Goal: Check status: Check status

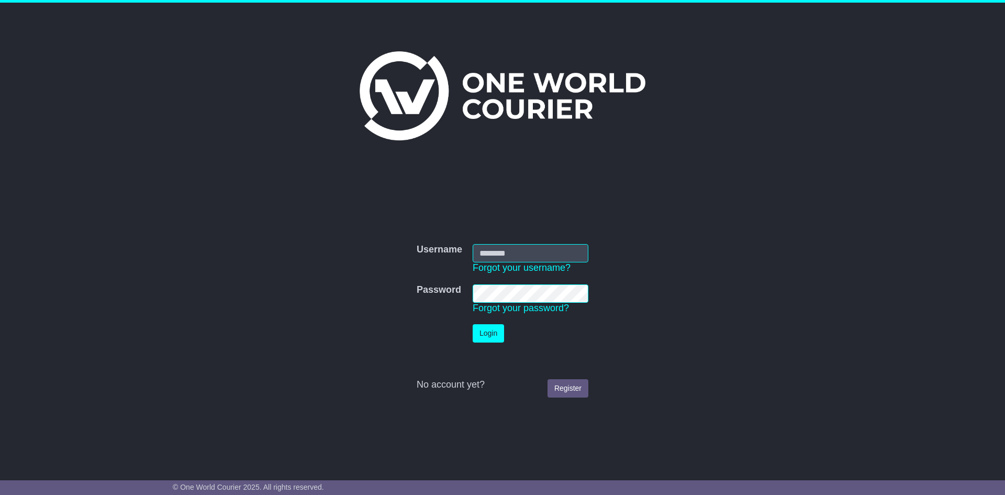
type input "**********"
click at [493, 336] on button "Login" at bounding box center [488, 333] width 31 height 18
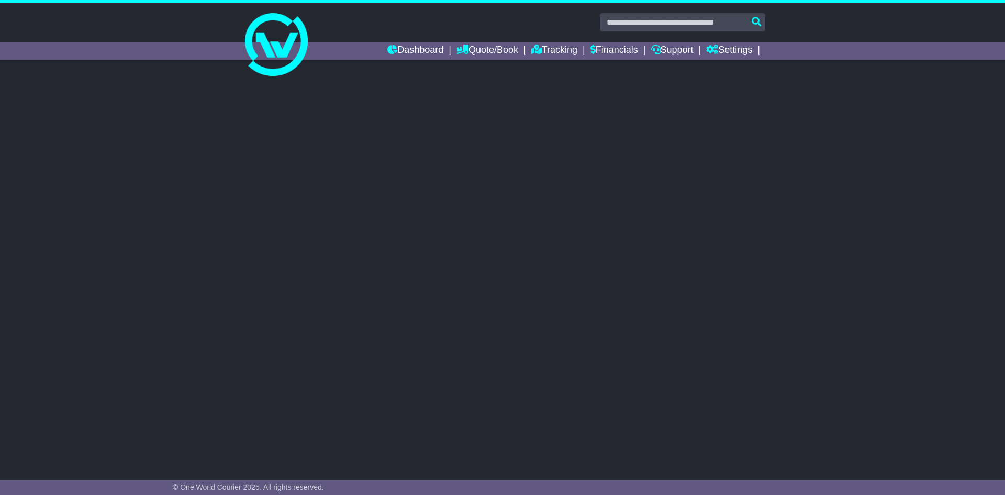
select select "**"
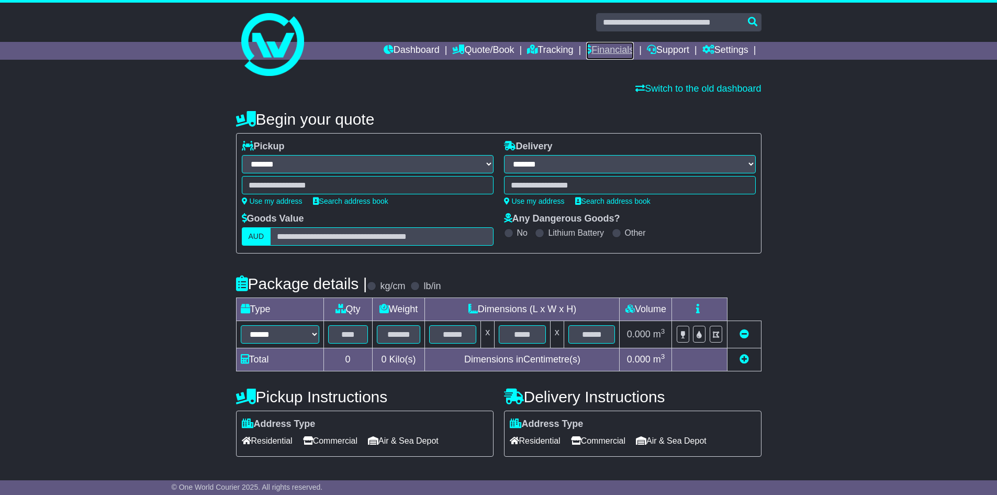
click at [589, 52] on link "Financials" at bounding box center [610, 51] width 48 height 18
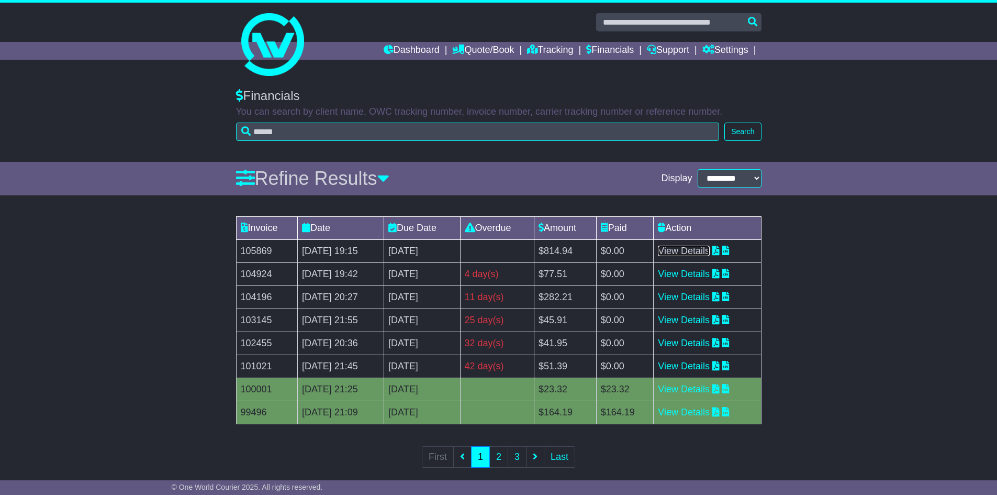
click at [710, 254] on link "View Details" at bounding box center [684, 250] width 52 height 10
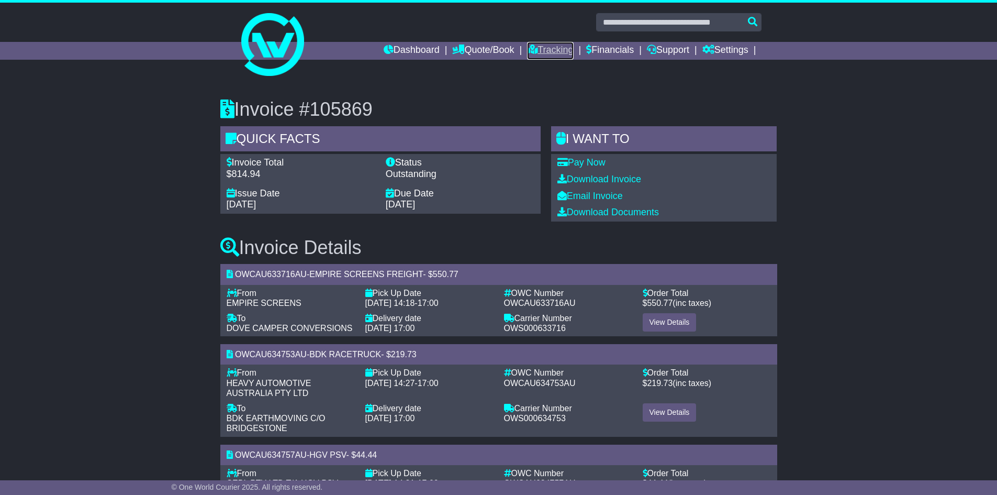
click at [541, 52] on link "Tracking" at bounding box center [550, 51] width 46 height 18
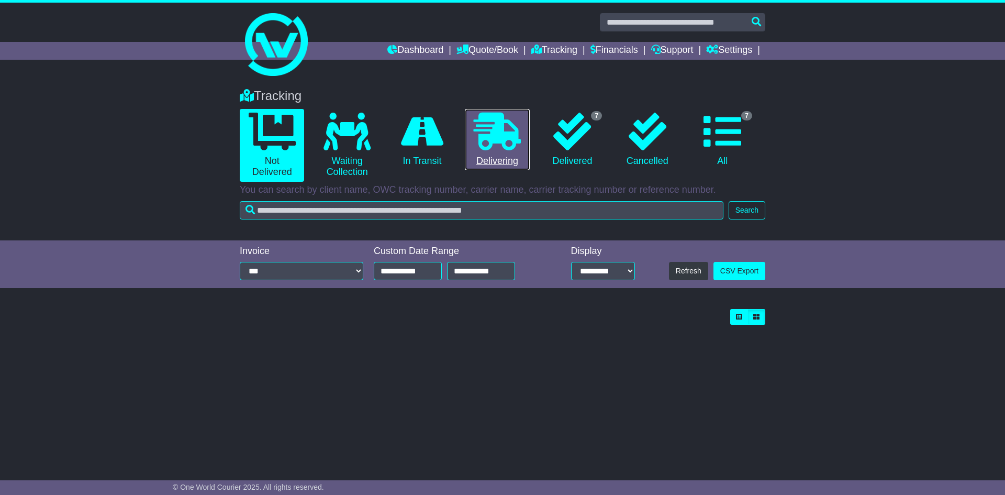
click at [488, 142] on icon at bounding box center [497, 132] width 47 height 38
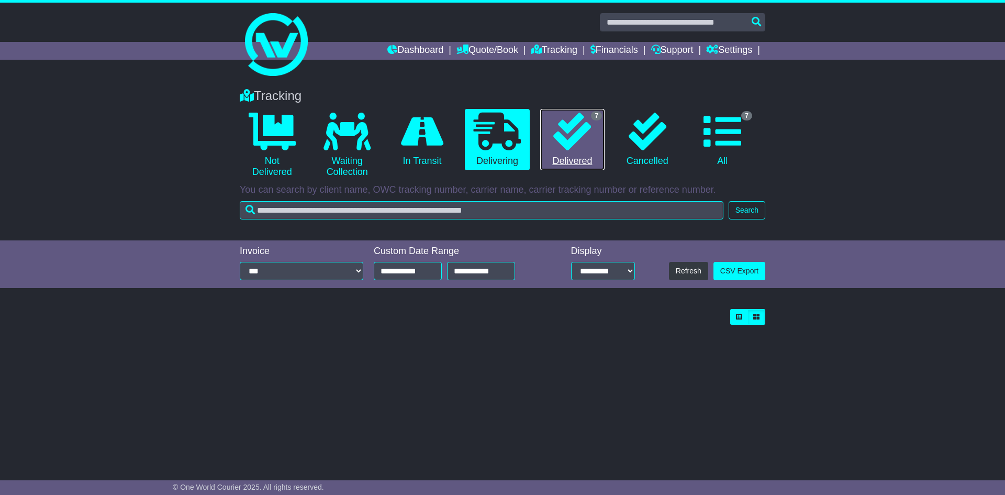
click at [562, 118] on icon at bounding box center [572, 132] width 38 height 38
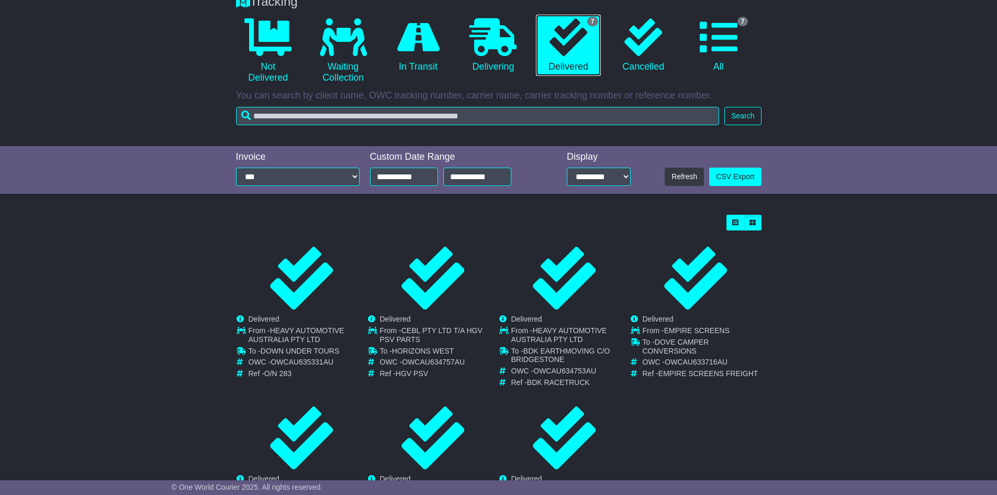
scroll to position [105, 0]
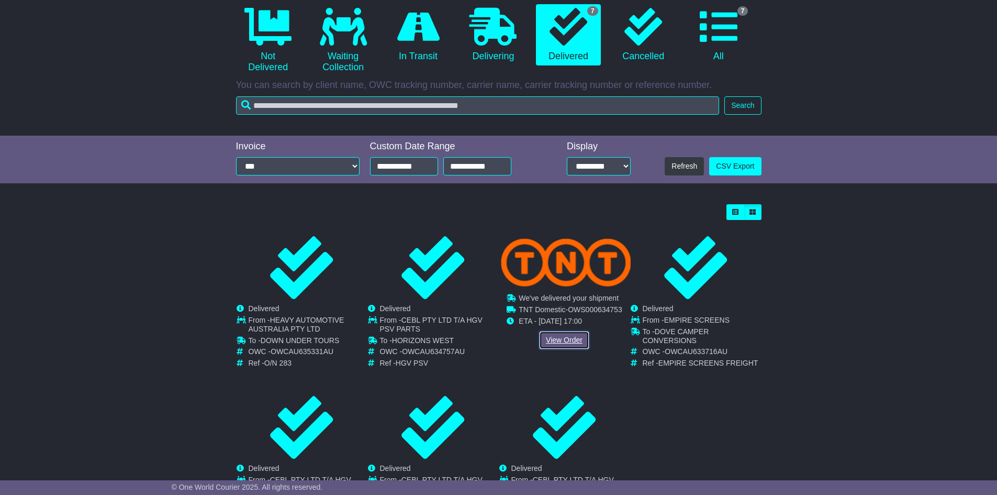
click at [558, 337] on link "View Order" at bounding box center [564, 340] width 50 height 18
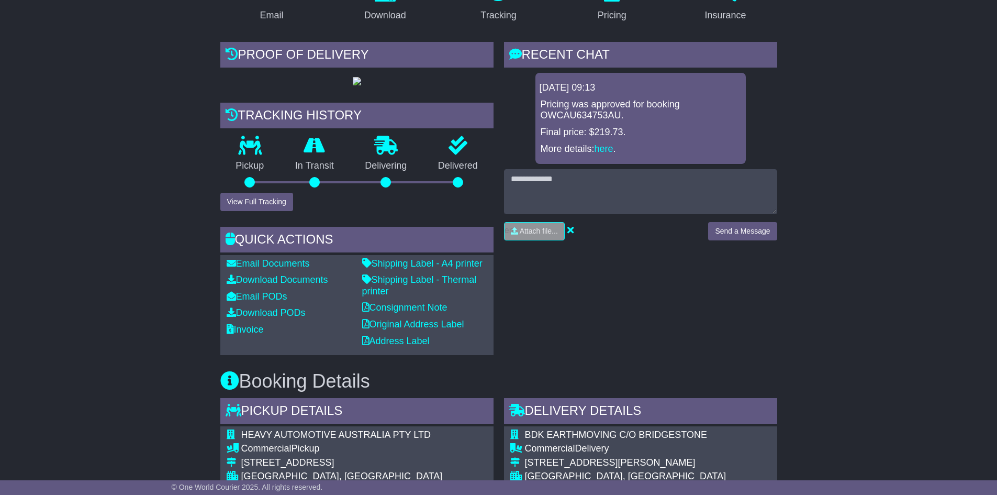
scroll to position [209, 0]
click at [282, 317] on link "Download PODs" at bounding box center [266, 312] width 79 height 10
click at [609, 130] on p "Final price: $219.73." at bounding box center [641, 132] width 200 height 12
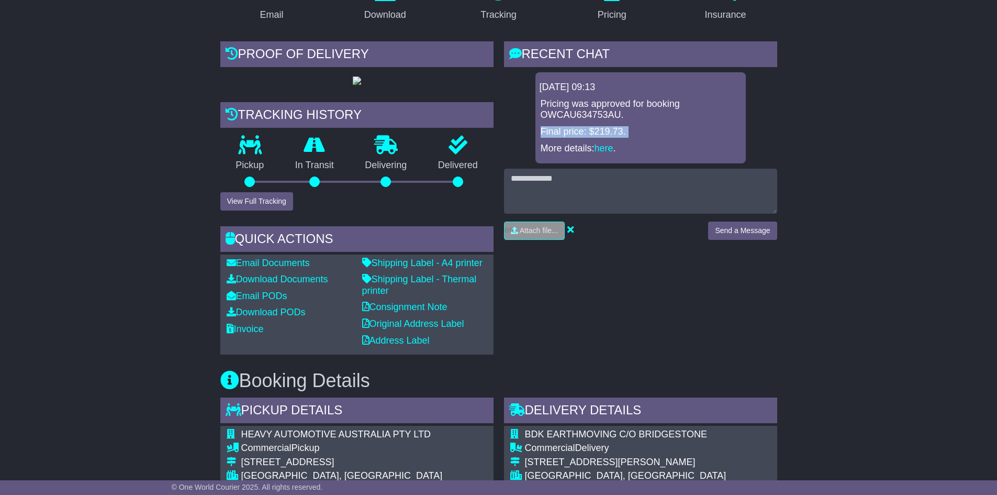
click at [609, 130] on p "Final price: $219.73." at bounding box center [641, 132] width 200 height 12
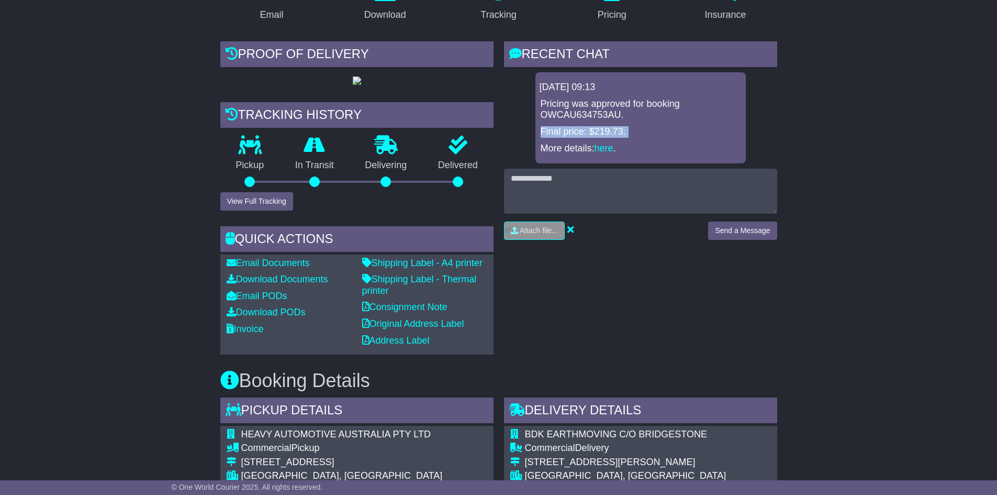
click at [609, 130] on p "Final price: $219.73." at bounding box center [641, 132] width 200 height 12
click at [610, 129] on p "Final price: $219.73." at bounding box center [641, 132] width 200 height 12
click at [616, 130] on p "Final price: $219.73." at bounding box center [641, 132] width 200 height 12
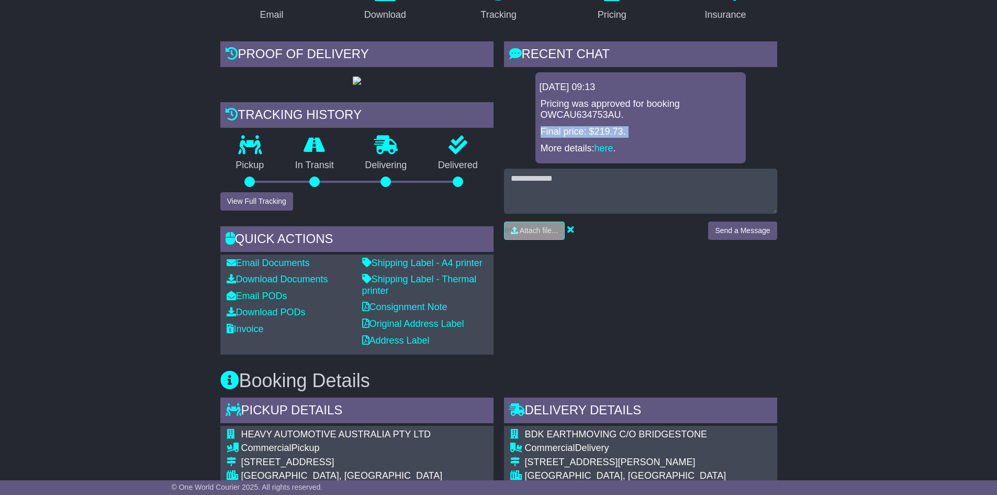
click at [606, 125] on div "Pricing was approved for booking OWCAU634753AU. Final price: $219.73. More deta…" at bounding box center [641, 125] width 202 height 55
click at [606, 132] on p "Final price: $219.73." at bounding box center [641, 132] width 200 height 12
click at [606, 133] on p "Final price: $219.73." at bounding box center [641, 132] width 200 height 12
click at [605, 133] on p "Final price: $219.73." at bounding box center [641, 132] width 200 height 12
click at [608, 136] on p "Final price: $219.73." at bounding box center [641, 132] width 200 height 12
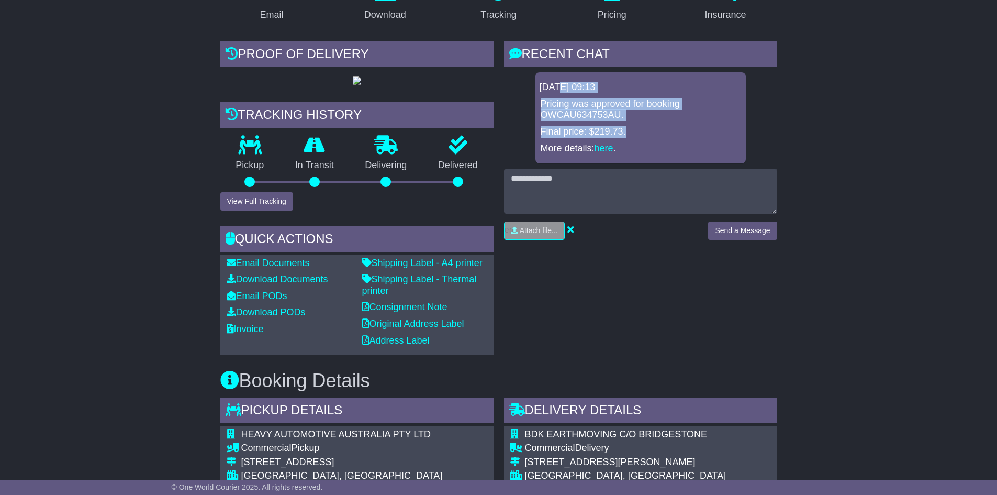
drag, startPoint x: 630, startPoint y: 128, endPoint x: 557, endPoint y: 89, distance: 83.1
click at [557, 89] on div "21 Aug 2025 09:13 Pricing was approved for booking OWCAU634753AU. Final price: …" at bounding box center [640, 117] width 210 height 91
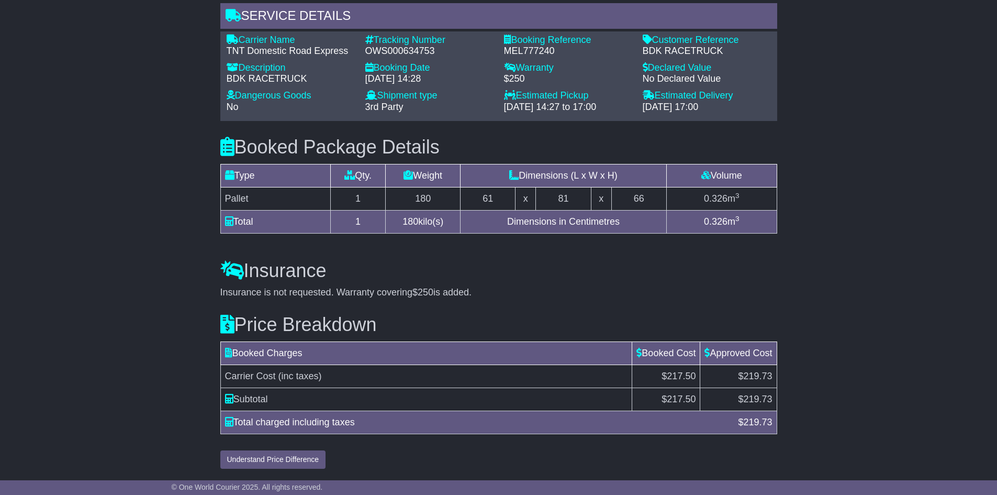
scroll to position [0, 0]
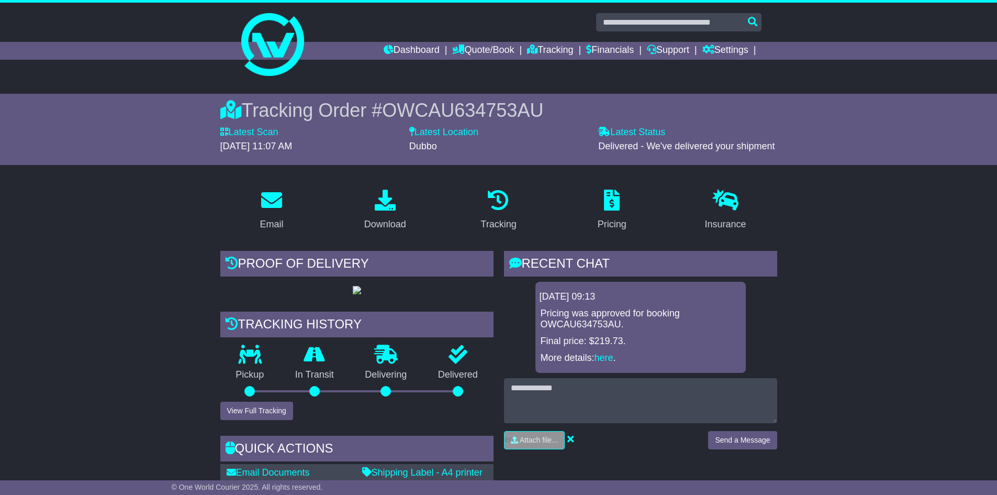
click at [619, 214] on link "Pricing" at bounding box center [612, 210] width 42 height 49
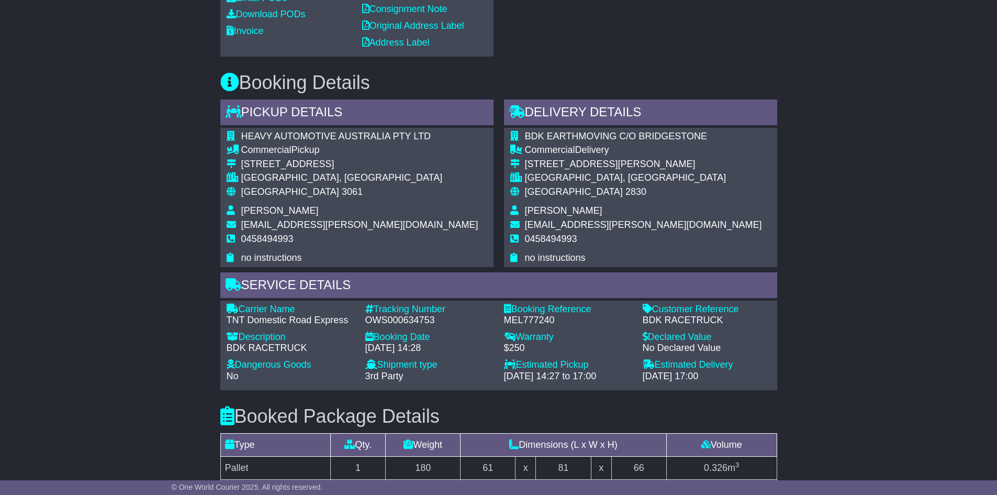
scroll to position [817, 0]
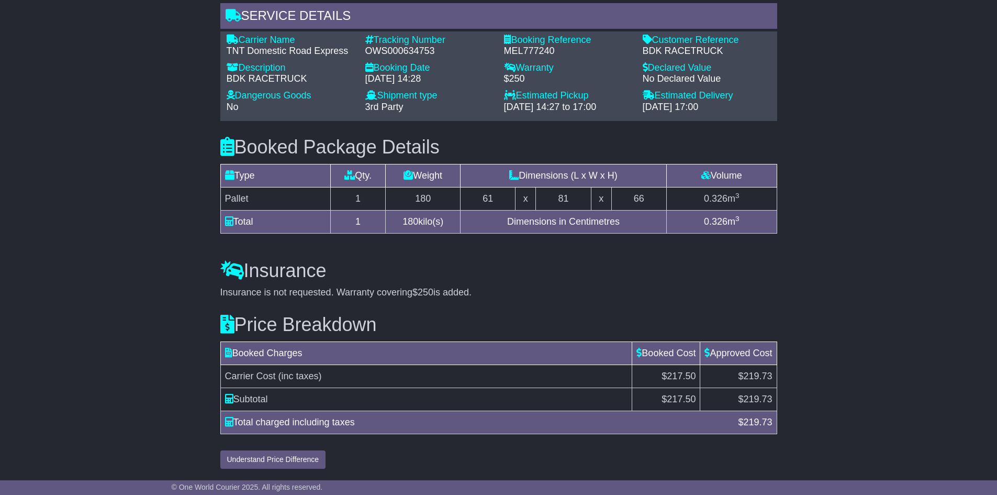
click at [675, 374] on span "$217.50" at bounding box center [679, 376] width 34 height 10
click at [763, 373] on span "$219.73" at bounding box center [755, 376] width 34 height 10
click at [763, 374] on span "$219.73" at bounding box center [755, 376] width 34 height 10
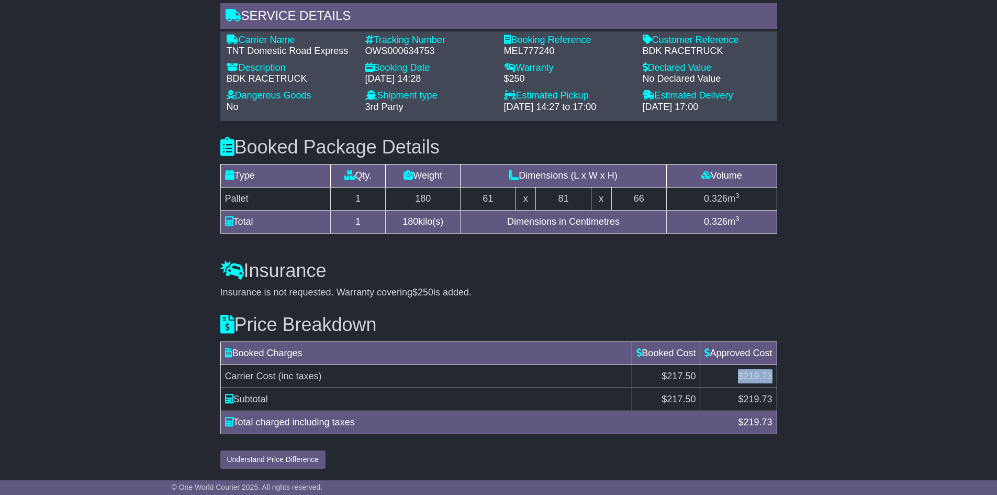
click at [763, 374] on span "$219.73" at bounding box center [755, 376] width 34 height 10
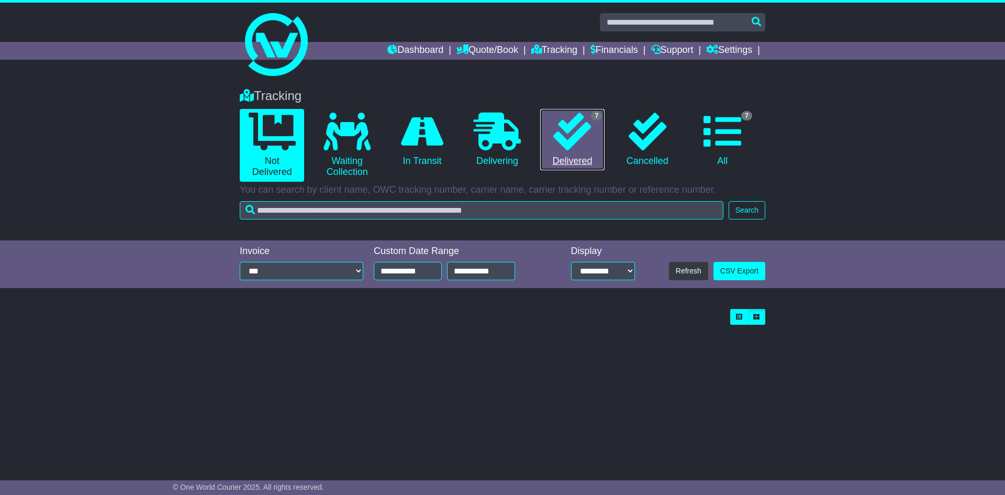
click at [586, 143] on icon at bounding box center [572, 132] width 38 height 38
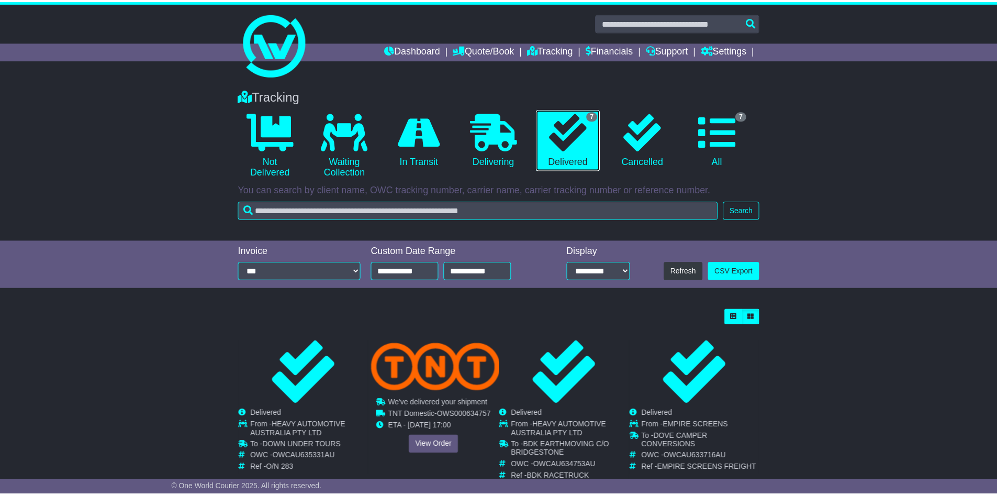
scroll to position [105, 0]
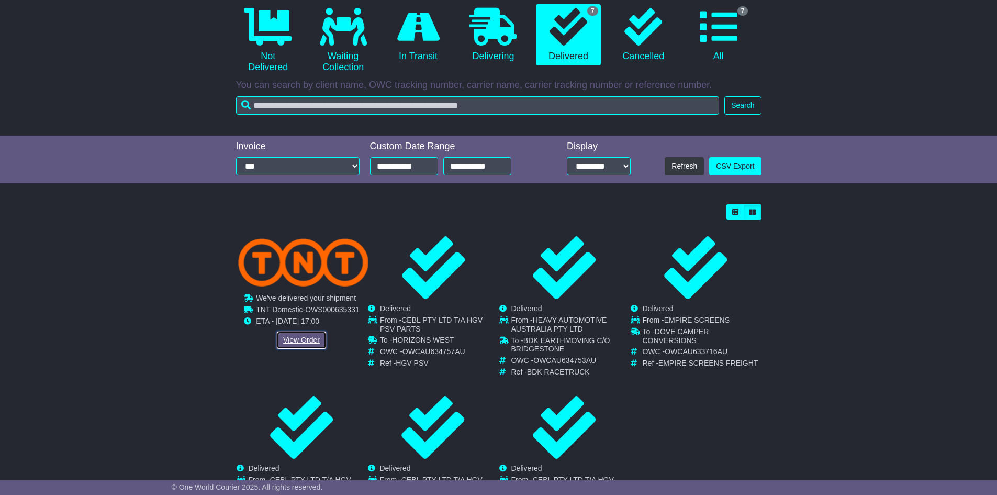
click at [309, 334] on link "View Order" at bounding box center [301, 340] width 50 height 18
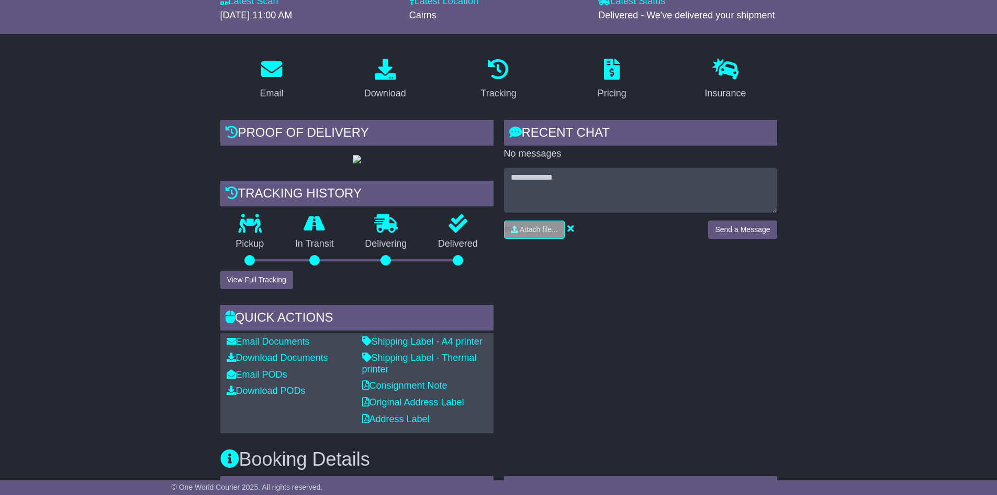
scroll to position [157, 0]
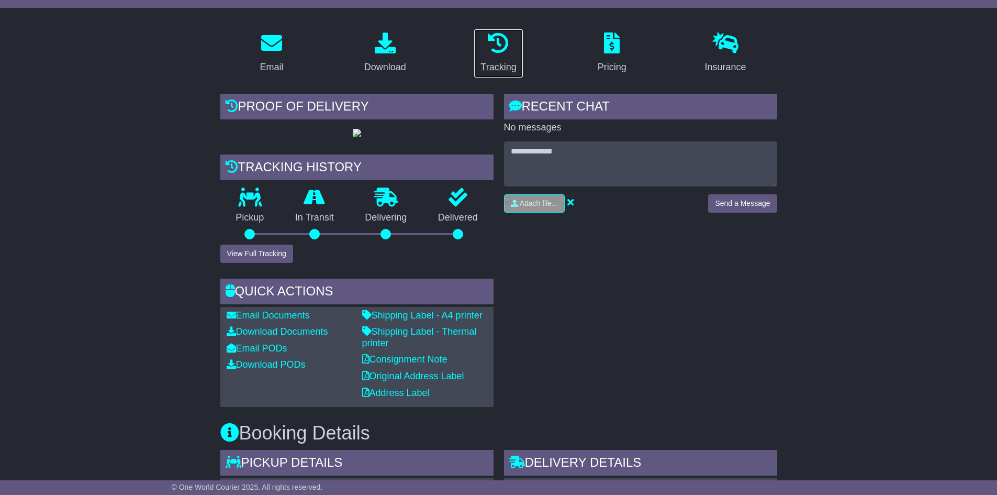
click at [495, 63] on div "Tracking" at bounding box center [498, 67] width 36 height 14
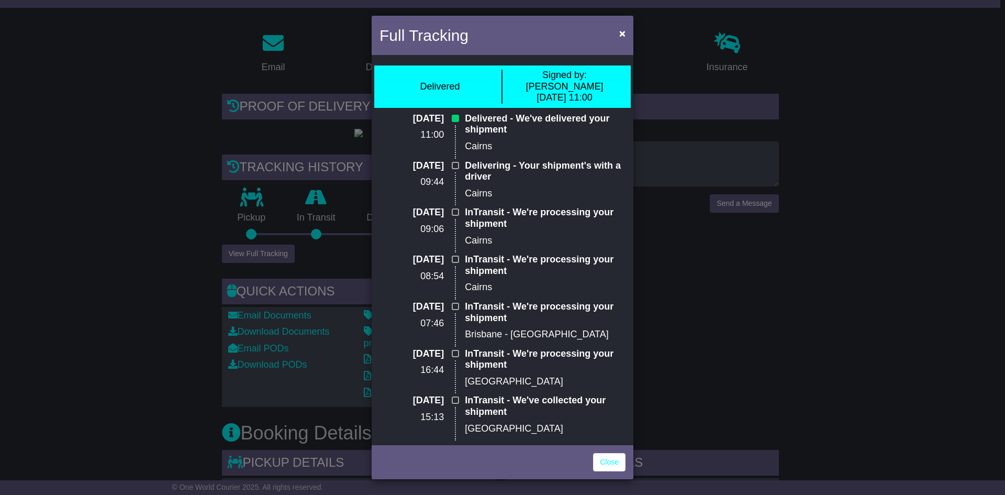
click at [101, 288] on div "Full Tracking × Delivered Signed by: Steve 22 Aug 2025 11:00 22 Aug 2025 11:00 …" at bounding box center [502, 247] width 1005 height 495
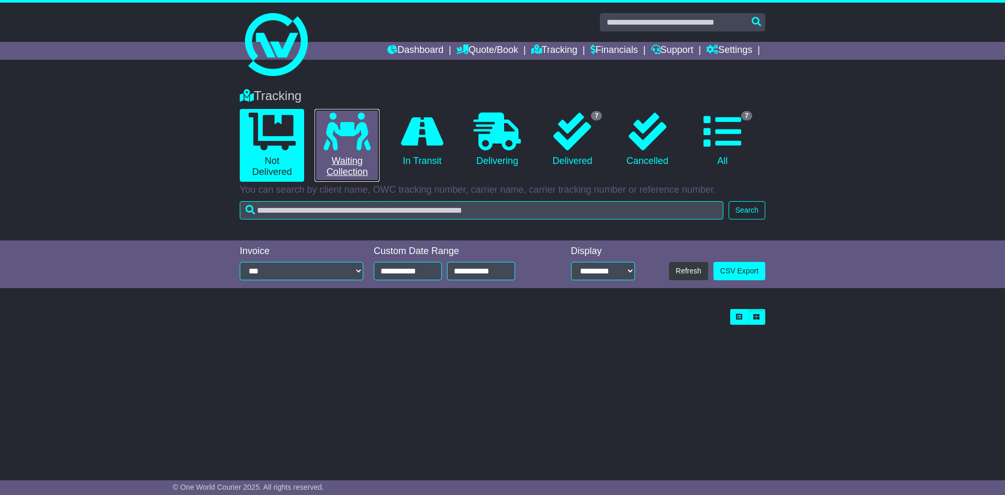
click at [348, 143] on icon at bounding box center [346, 132] width 47 height 38
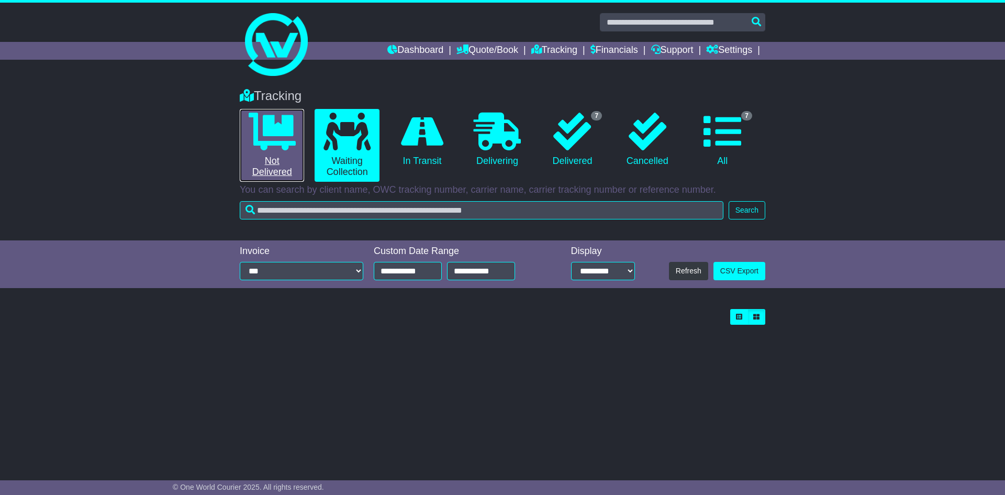
click at [291, 137] on icon at bounding box center [272, 132] width 47 height 38
